Goal: Find specific page/section

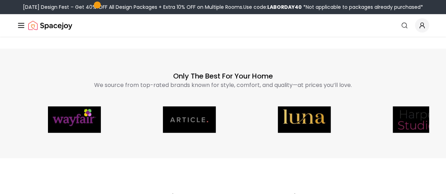
scroll to position [1586, 0]
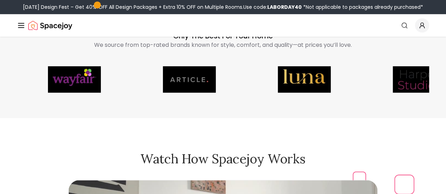
drag, startPoint x: 49, startPoint y: 69, endPoint x: 98, endPoint y: 113, distance: 66.1
click at [98, 113] on div "Only the Best for Your Home We source from top-rated brands known for style, co…" at bounding box center [223, 63] width 446 height 110
click at [0, 0] on icon "Global" at bounding box center [0, 0] width 0 height 0
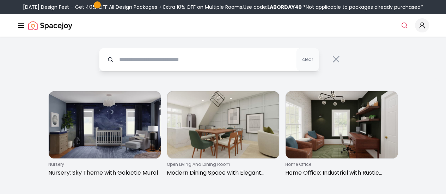
click at [216, 59] on input "text" at bounding box center [209, 59] width 220 height 23
click at [242, 59] on input "text" at bounding box center [209, 59] width 220 height 23
type input "**********"
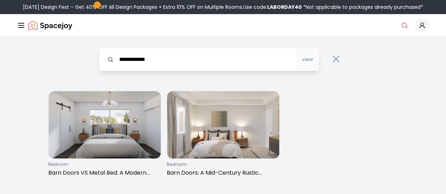
click at [0, 0] on link "Shop" at bounding box center [0, 0] width 0 height 0
